Goal: Task Accomplishment & Management: Manage account settings

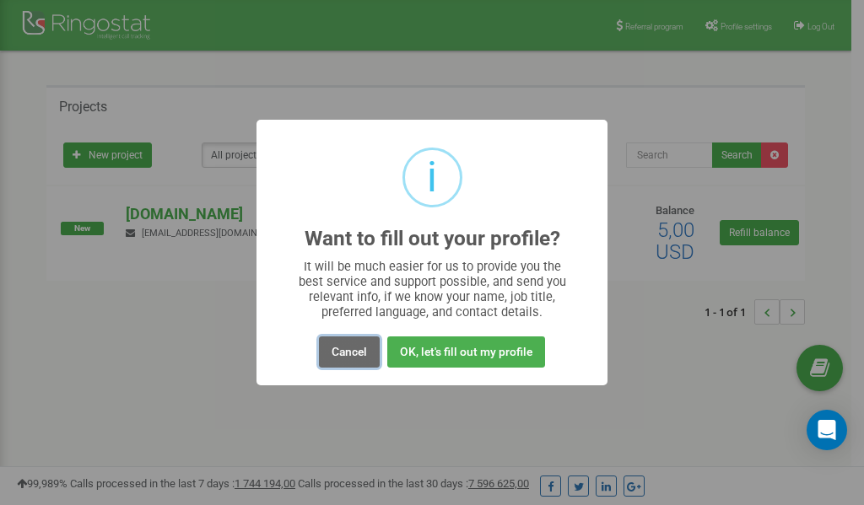
click at [353, 347] on button "Cancel" at bounding box center [349, 352] width 61 height 31
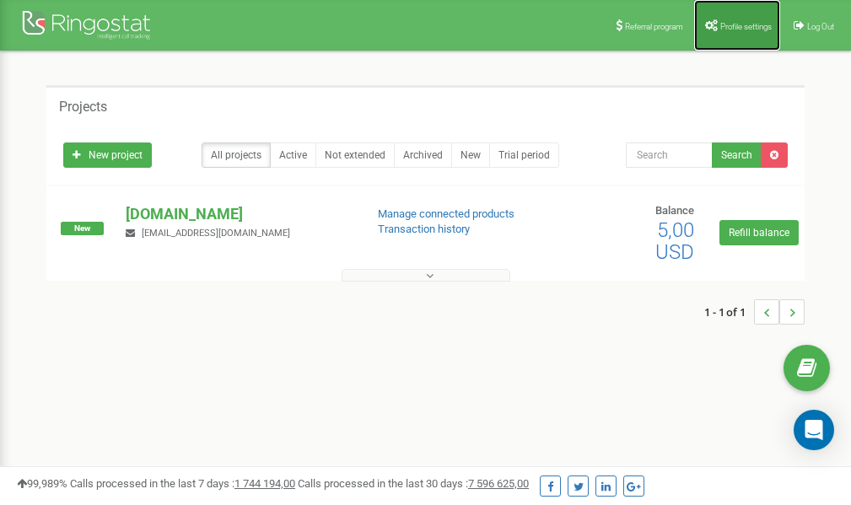
click at [734, 32] on link "Profile settings" at bounding box center [737, 25] width 86 height 51
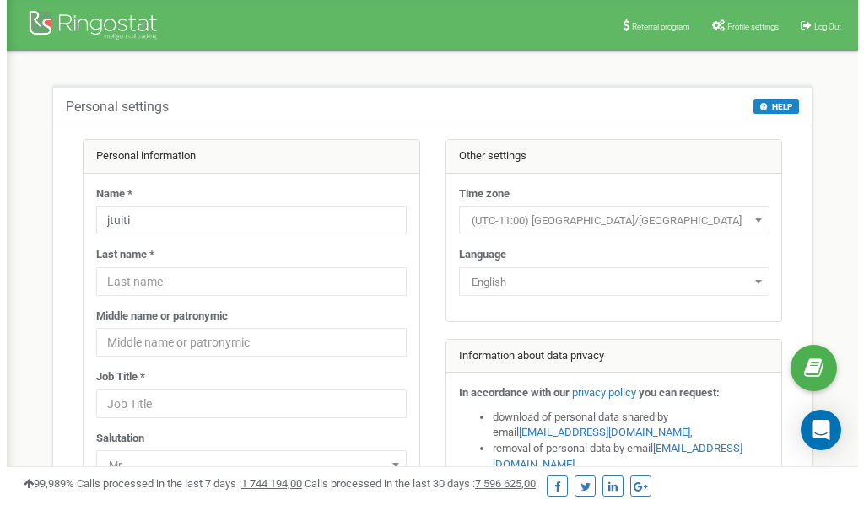
scroll to position [84, 0]
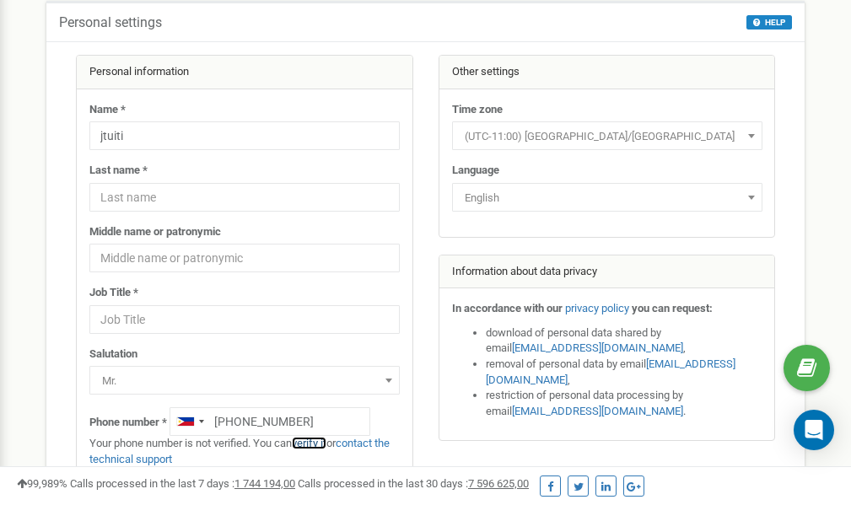
click at [321, 443] on link "verify it" at bounding box center [309, 443] width 35 height 13
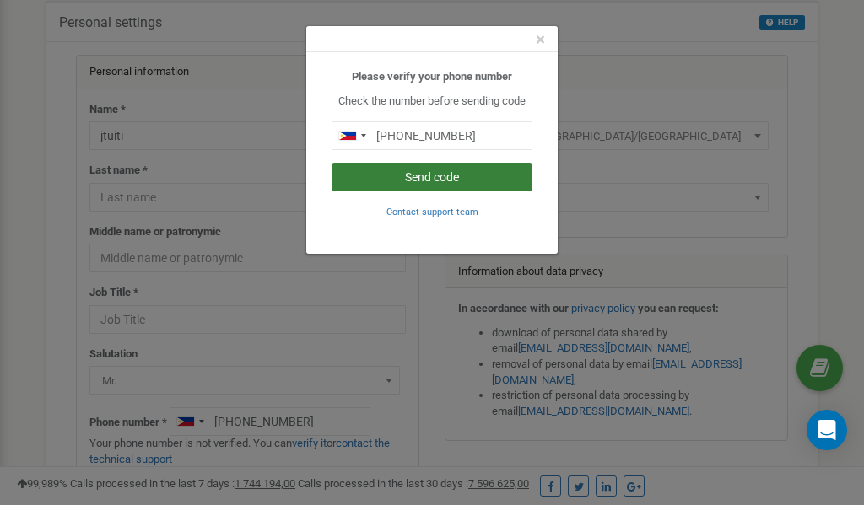
click at [460, 173] on button "Send code" at bounding box center [431, 177] width 201 height 29
